Goal: Information Seeking & Learning: Learn about a topic

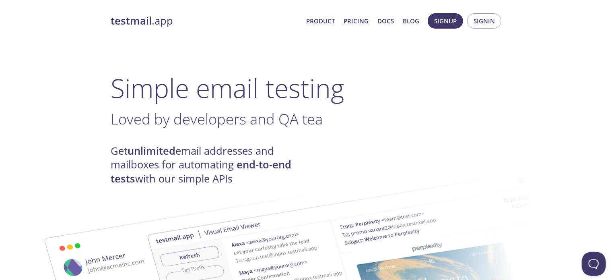
click at [364, 23] on link "Pricing" at bounding box center [356, 21] width 25 height 10
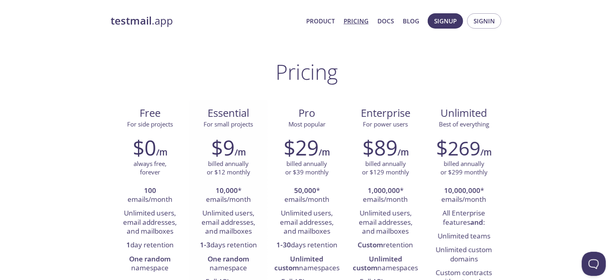
click at [235, 214] on li "Unlimited users, email addresses, and mailboxes" at bounding box center [228, 223] width 66 height 32
drag, startPoint x: 235, startPoint y: 214, endPoint x: 242, endPoint y: 244, distance: 30.6
click at [242, 244] on ul "10,000 * emails/month Unlimited users, email addresses, and mailboxes 1-3 days …" at bounding box center [228, 236] width 66 height 105
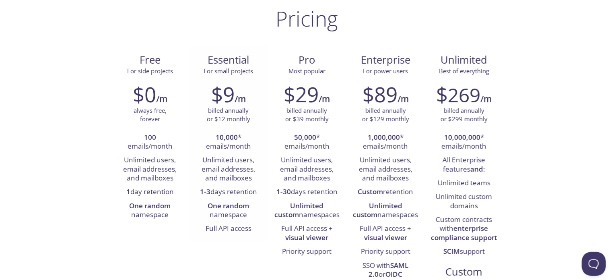
scroll to position [121, 0]
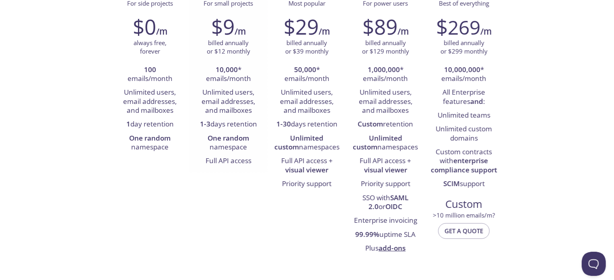
click at [231, 125] on li "1-3 days retention" at bounding box center [228, 125] width 66 height 14
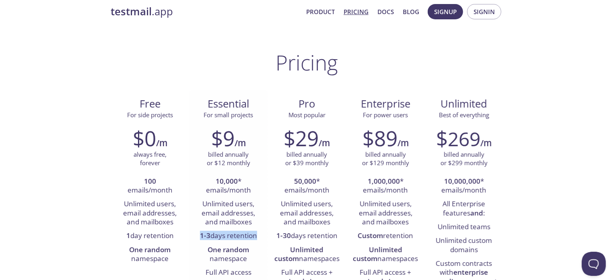
scroll to position [0, 0]
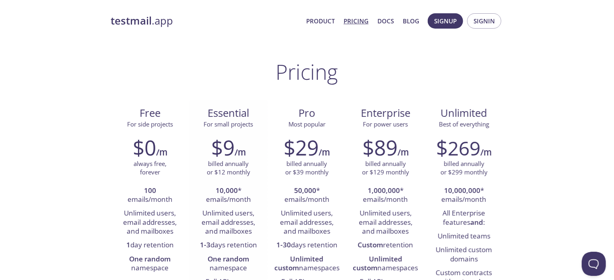
click at [220, 164] on p "billed annually or $12 monthly" at bounding box center [228, 167] width 43 height 17
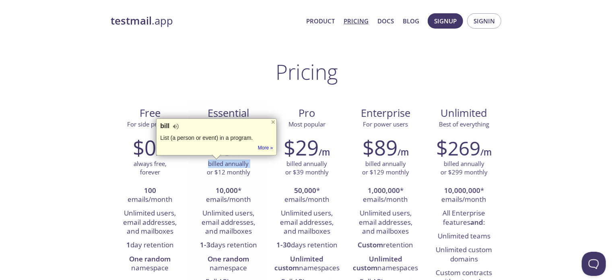
click at [220, 164] on p "billed annually or $12 monthly" at bounding box center [228, 167] width 43 height 17
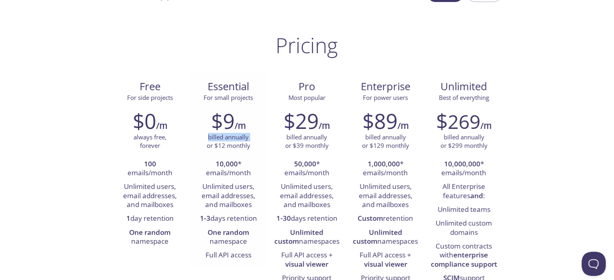
scroll to position [81, 0]
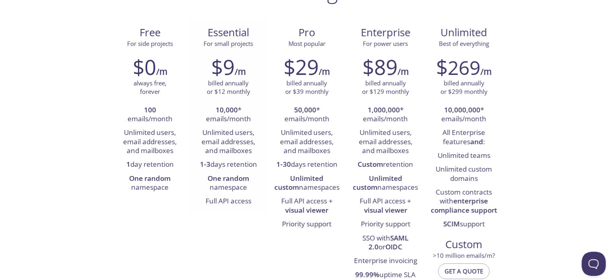
click at [219, 135] on li "Unlimited users, email addresses, and mailboxes" at bounding box center [228, 142] width 66 height 32
drag, startPoint x: 219, startPoint y: 135, endPoint x: 238, endPoint y: 155, distance: 27.6
click at [238, 155] on li "Unlimited users, email addresses, and mailboxes" at bounding box center [228, 142] width 66 height 32
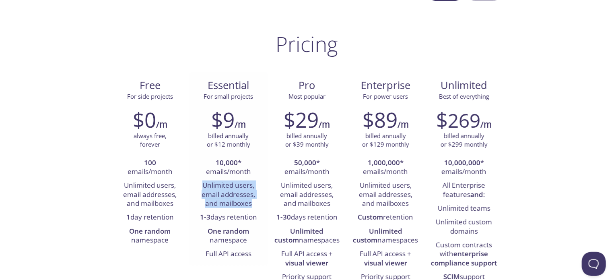
scroll to position [0, 0]
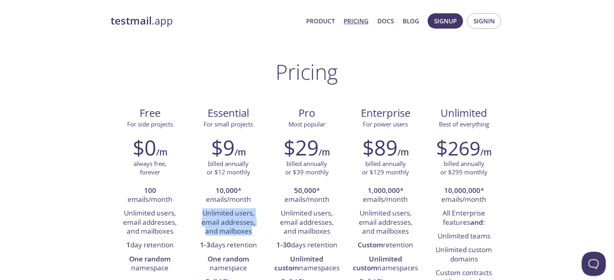
click at [166, 25] on link "testmail .app" at bounding box center [205, 21] width 189 height 14
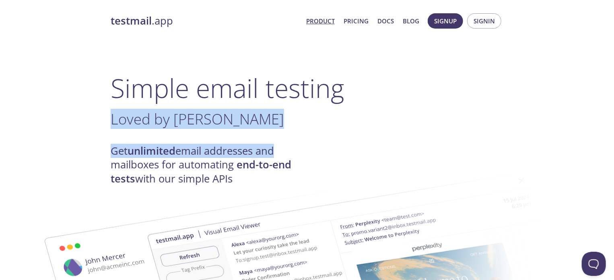
drag, startPoint x: 129, startPoint y: 123, endPoint x: 271, endPoint y: 142, distance: 143.4
click at [160, 158] on div at bounding box center [160, 158] width 0 height 0
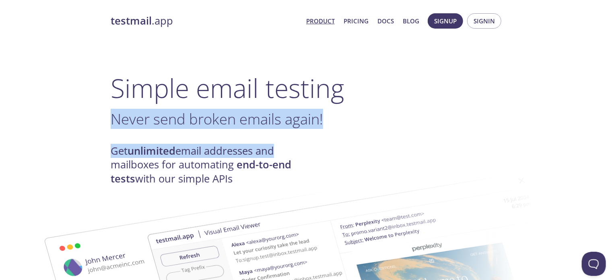
click at [176, 153] on strong "unlimited" at bounding box center [152, 151] width 48 height 14
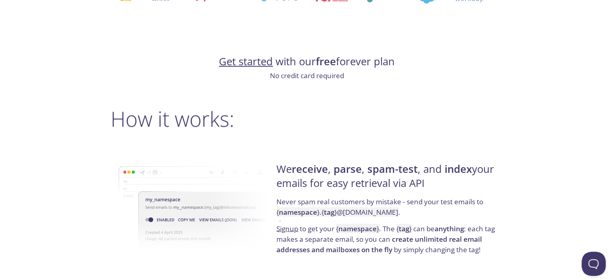
scroll to position [564, 0]
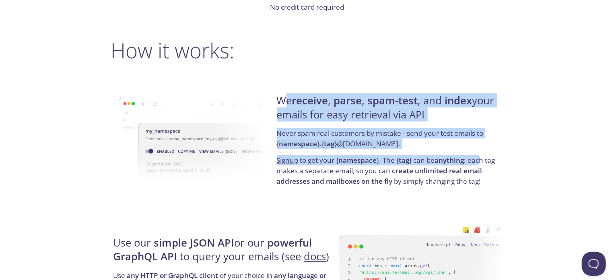
drag, startPoint x: 287, startPoint y: 101, endPoint x: 484, endPoint y: 159, distance: 205.2
click at [484, 159] on div "We receive , parse , spam-test , and index your emails for easy retrieval via A…" at bounding box center [389, 140] width 229 height 130
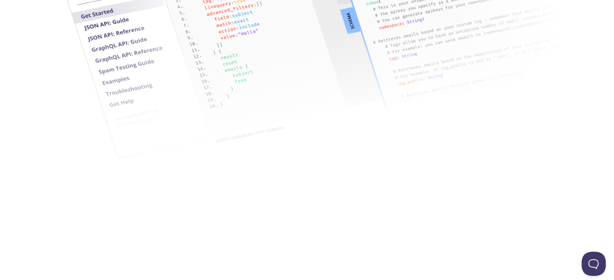
scroll to position [1248, 0]
